Goal: Navigation & Orientation: Find specific page/section

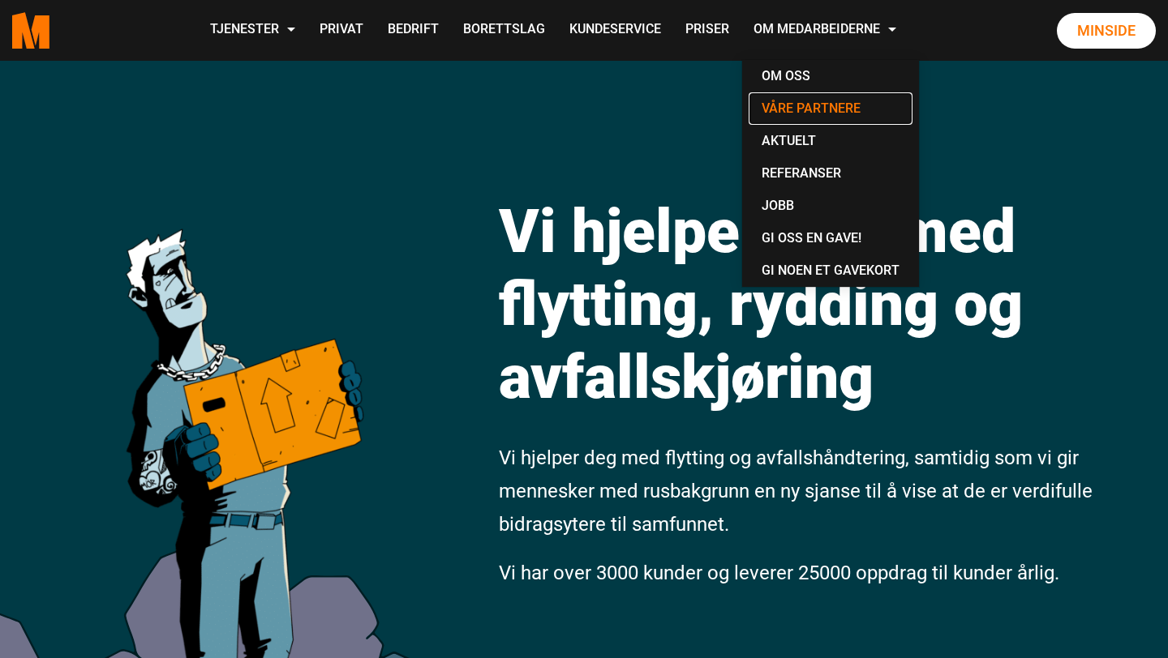
click at [795, 111] on link "Våre partnere" at bounding box center [830, 108] width 164 height 32
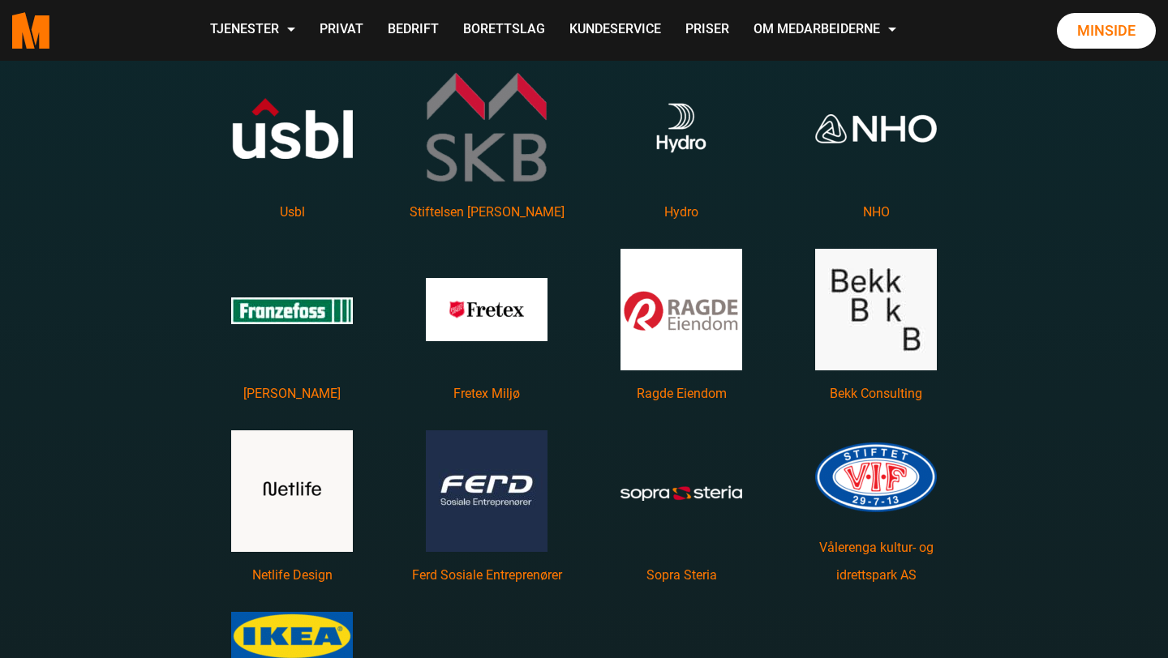
scroll to position [2391, 0]
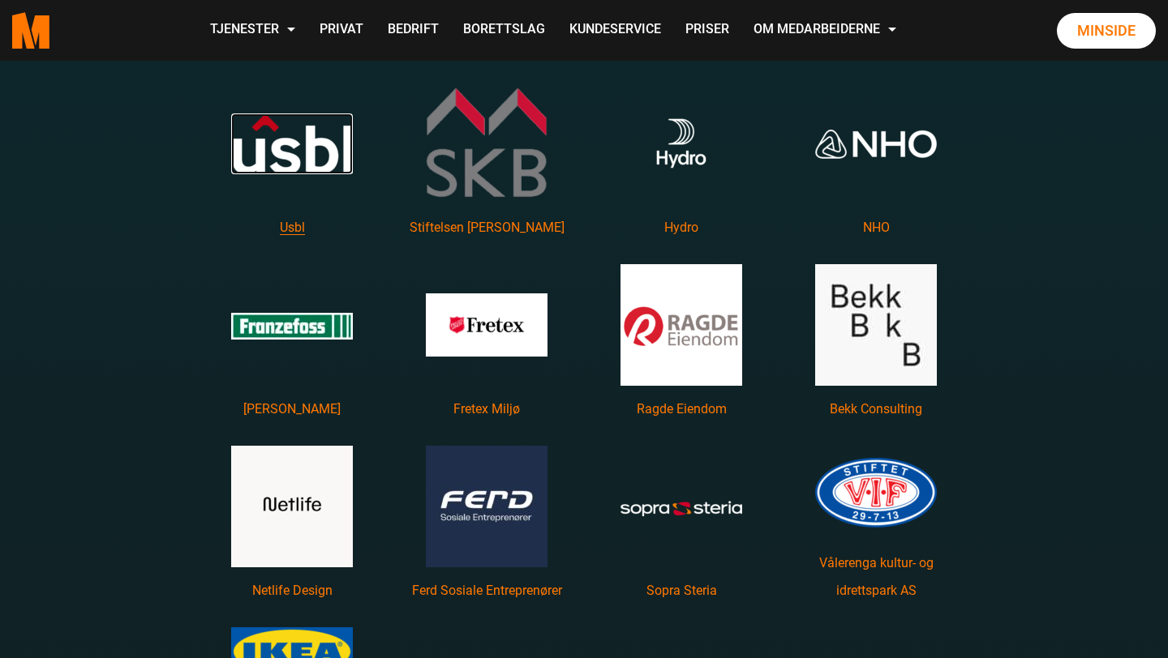
click at [297, 158] on img "Les mer om Usbl featured image" at bounding box center [292, 144] width 122 height 61
